Goal: Task Accomplishment & Management: Manage account settings

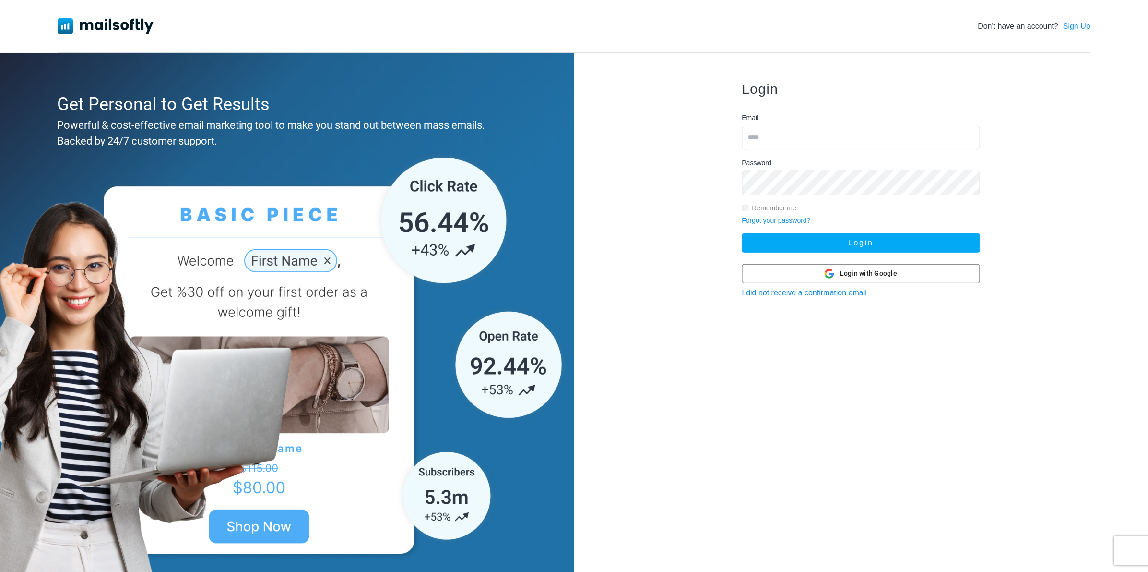
type input "**********"
click at [837, 239] on button "Login" at bounding box center [861, 242] width 238 height 19
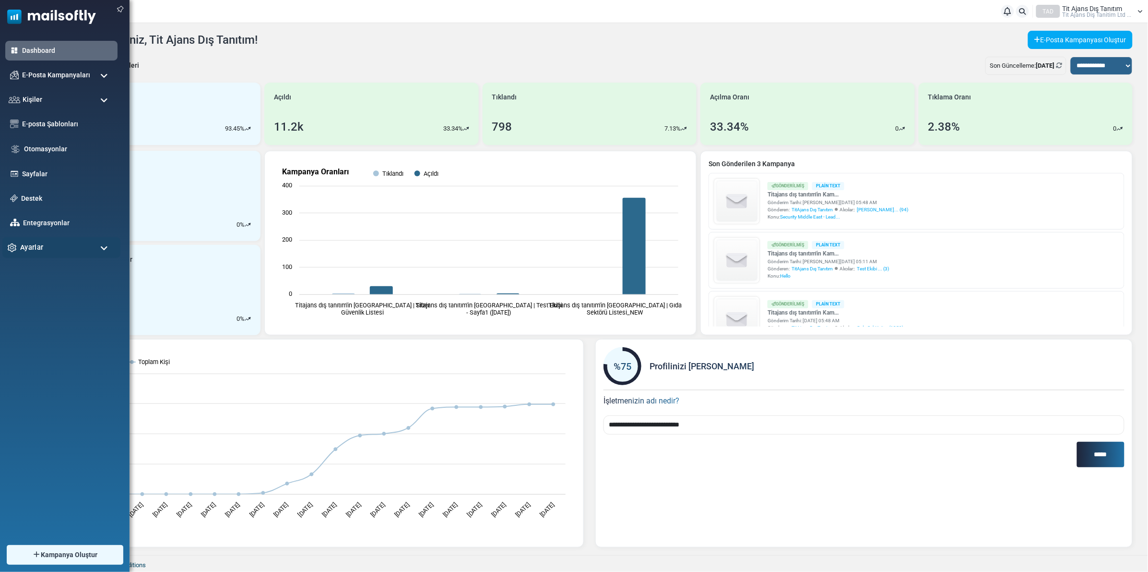
click at [99, 248] on div "Ayarlar" at bounding box center [61, 247] width 118 height 21
click at [35, 197] on link "Destek" at bounding box center [67, 198] width 96 height 11
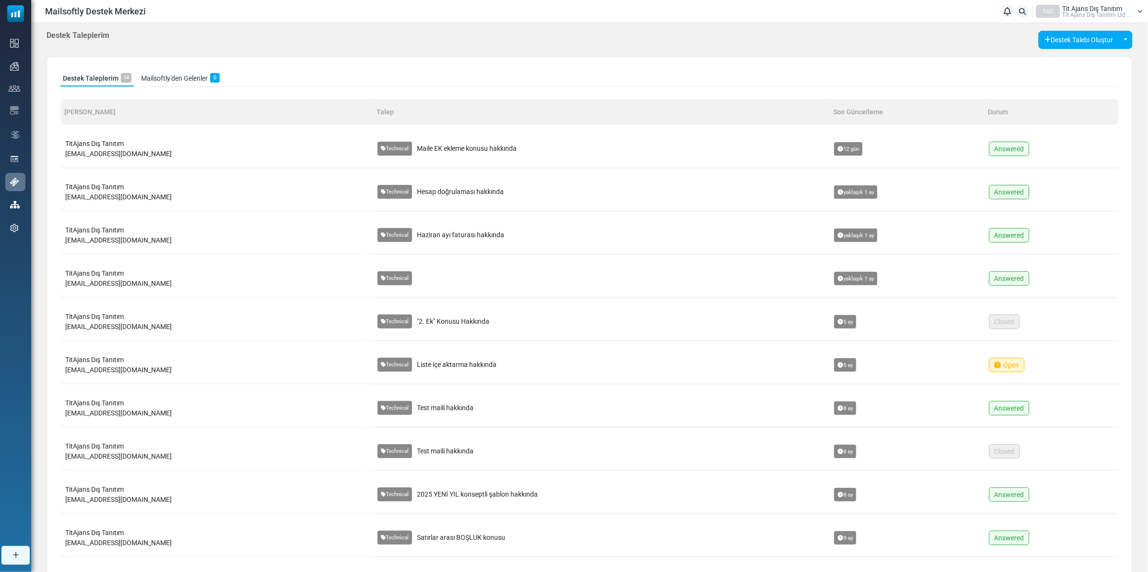
click at [169, 80] on link "Mailsoftly'den Gelenler 0" at bounding box center [180, 79] width 83 height 16
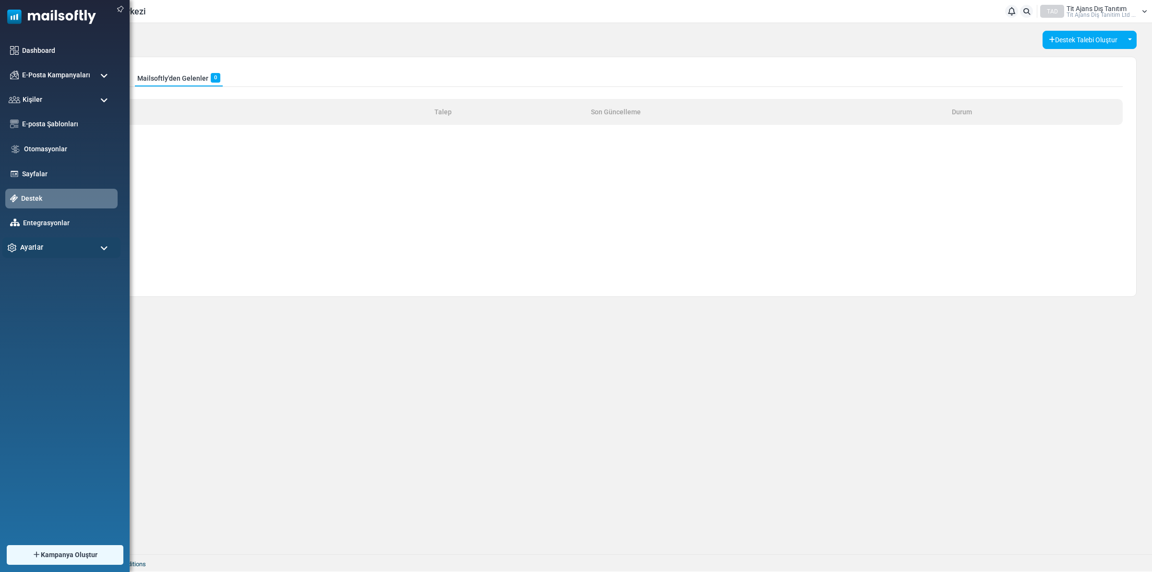
click at [36, 248] on span "Ayarlar" at bounding box center [31, 247] width 23 height 11
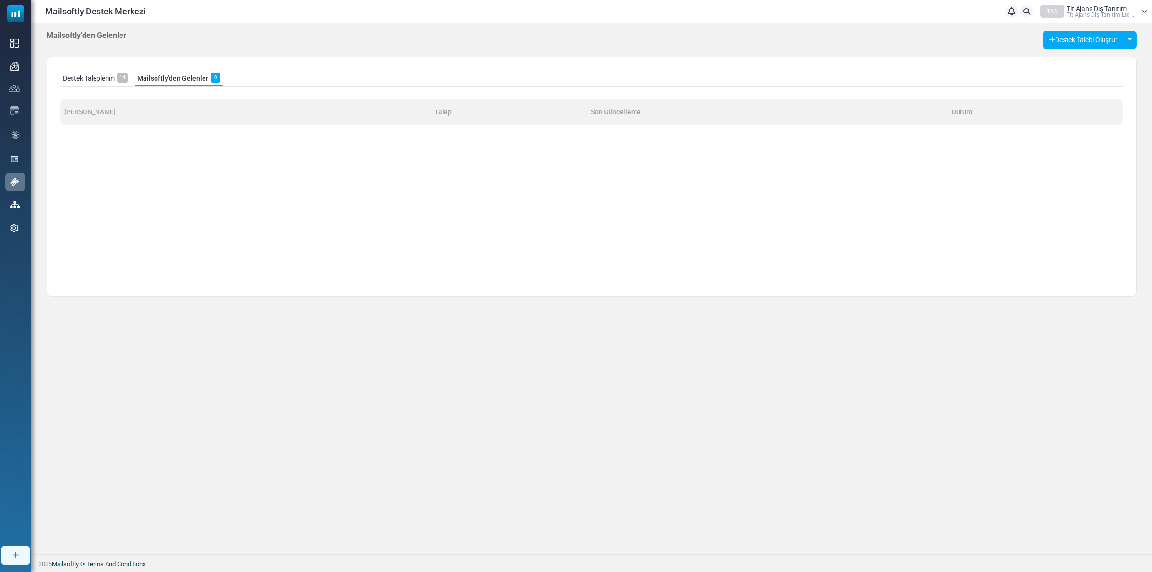
click at [439, 336] on div "Mailsoftly'den Gelenler Destek Talebi Oluştur Toggle Dropdown Teknik Destek Öde…" at bounding box center [591, 288] width 1120 height 531
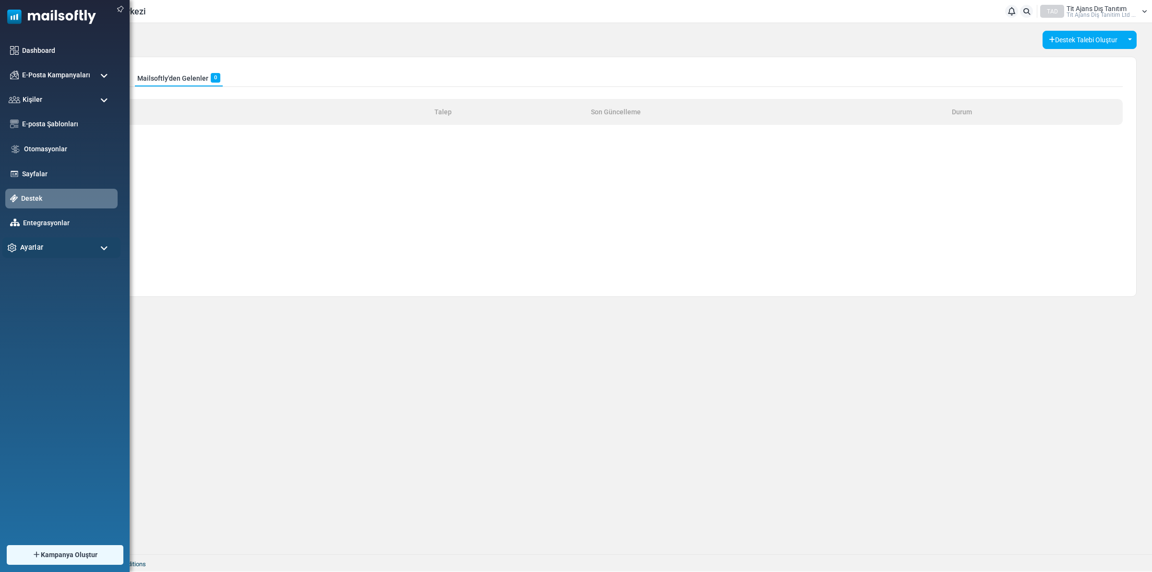
click at [53, 246] on div "Ayarlar" at bounding box center [61, 247] width 118 height 21
click at [49, 370] on link "Hesap & Ödeme" at bounding box center [59, 371] width 115 height 9
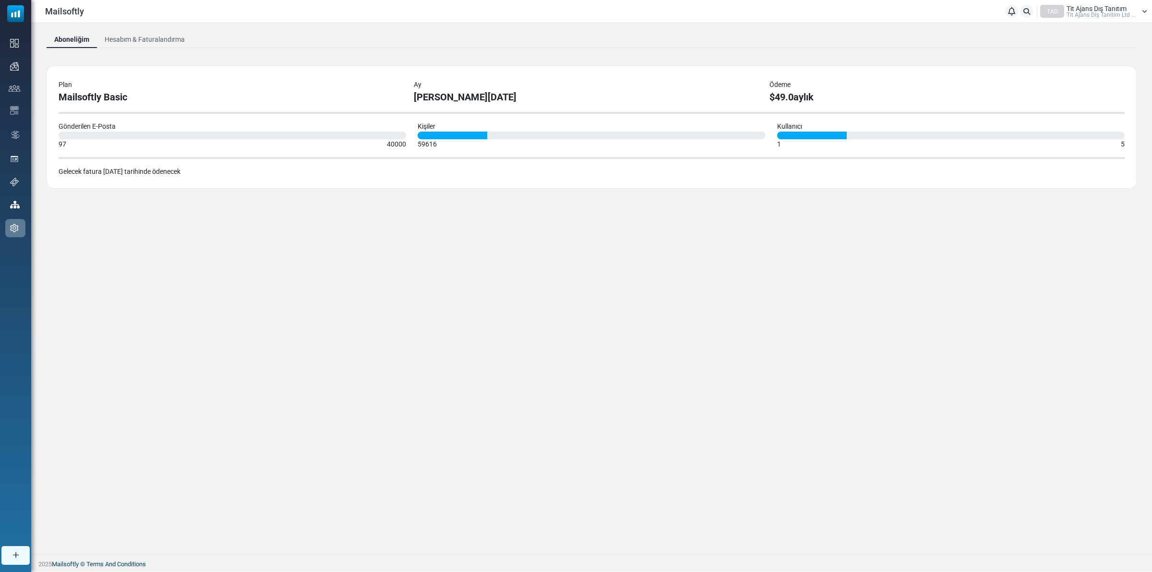
click at [127, 36] on link "Hesabım & Faturalandırma" at bounding box center [144, 39] width 95 height 17
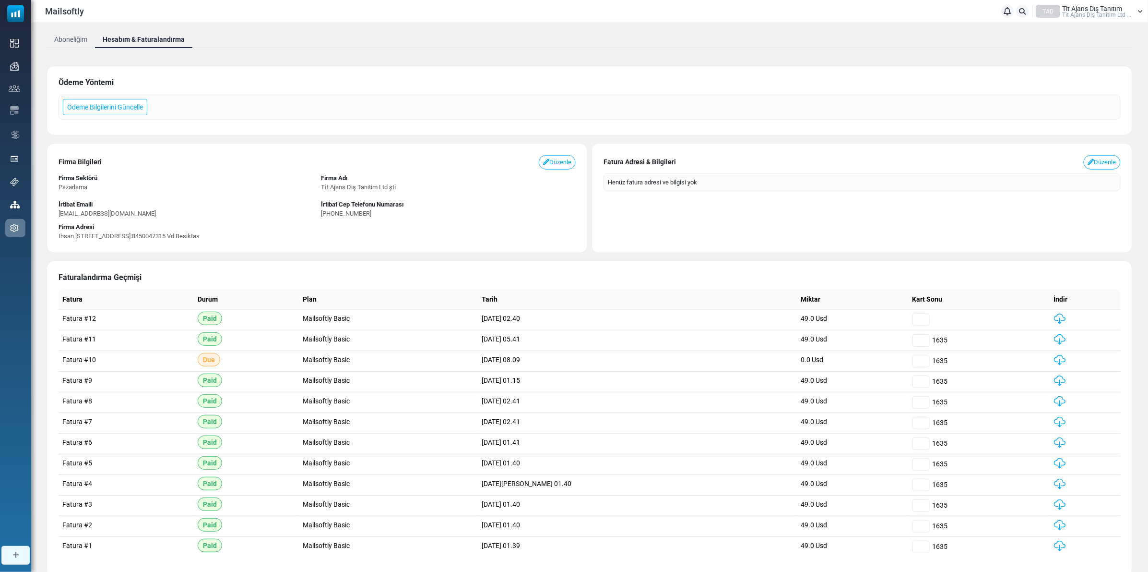
click at [1054, 339] on img at bounding box center [1060, 339] width 12 height 11
click at [1129, 13] on span "Ti̇t Ajans Diş Tanitim Ltd ..." at bounding box center [1097, 15] width 69 height 6
drag, startPoint x: 1057, startPoint y: 102, endPoint x: 1039, endPoint y: 98, distance: 17.6
click at [1057, 102] on link "Çıkış Yap" at bounding box center [1084, 100] width 85 height 17
